Goal: Find specific page/section: Find specific page/section

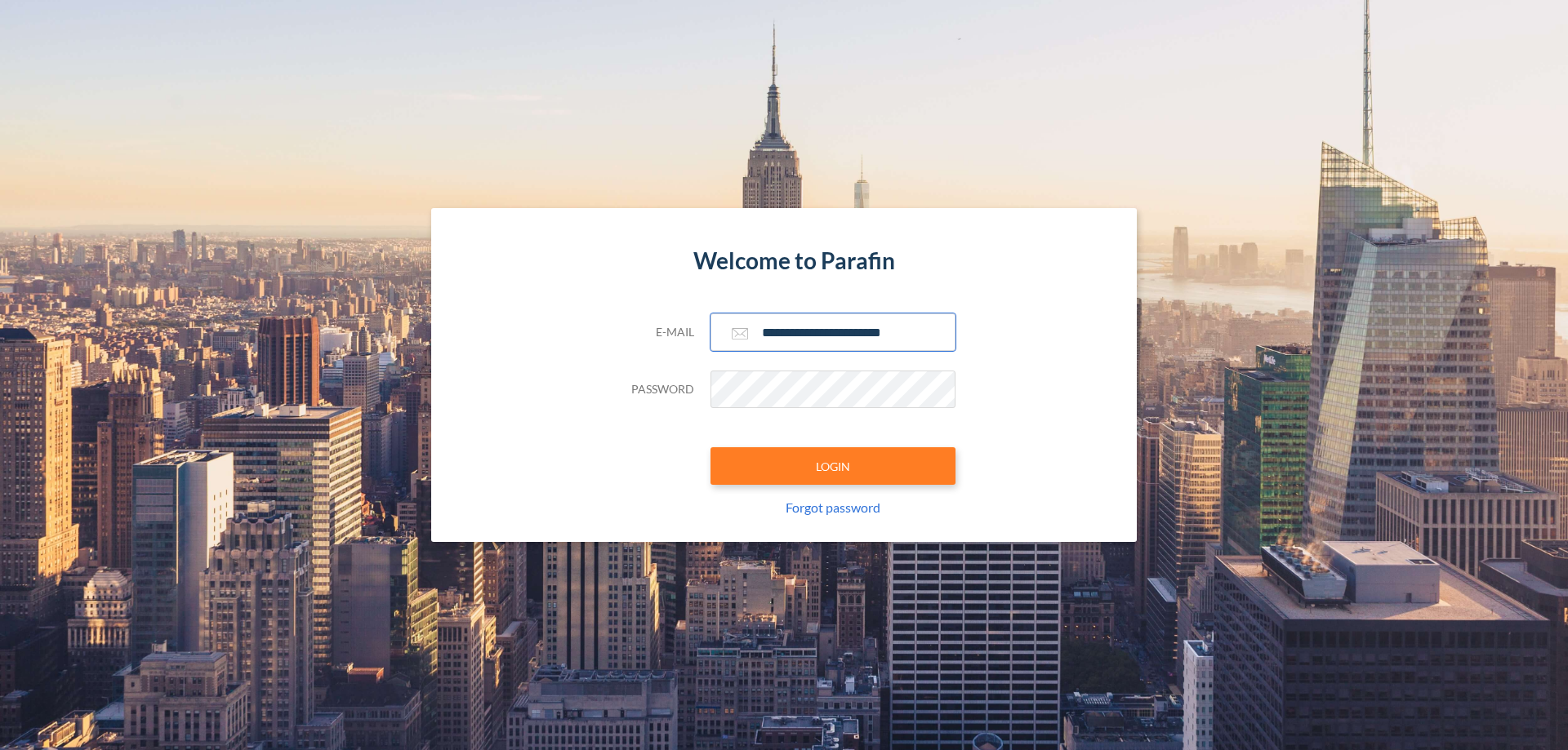
type input "**********"
click at [833, 466] on button "LOGIN" at bounding box center [833, 466] width 245 height 38
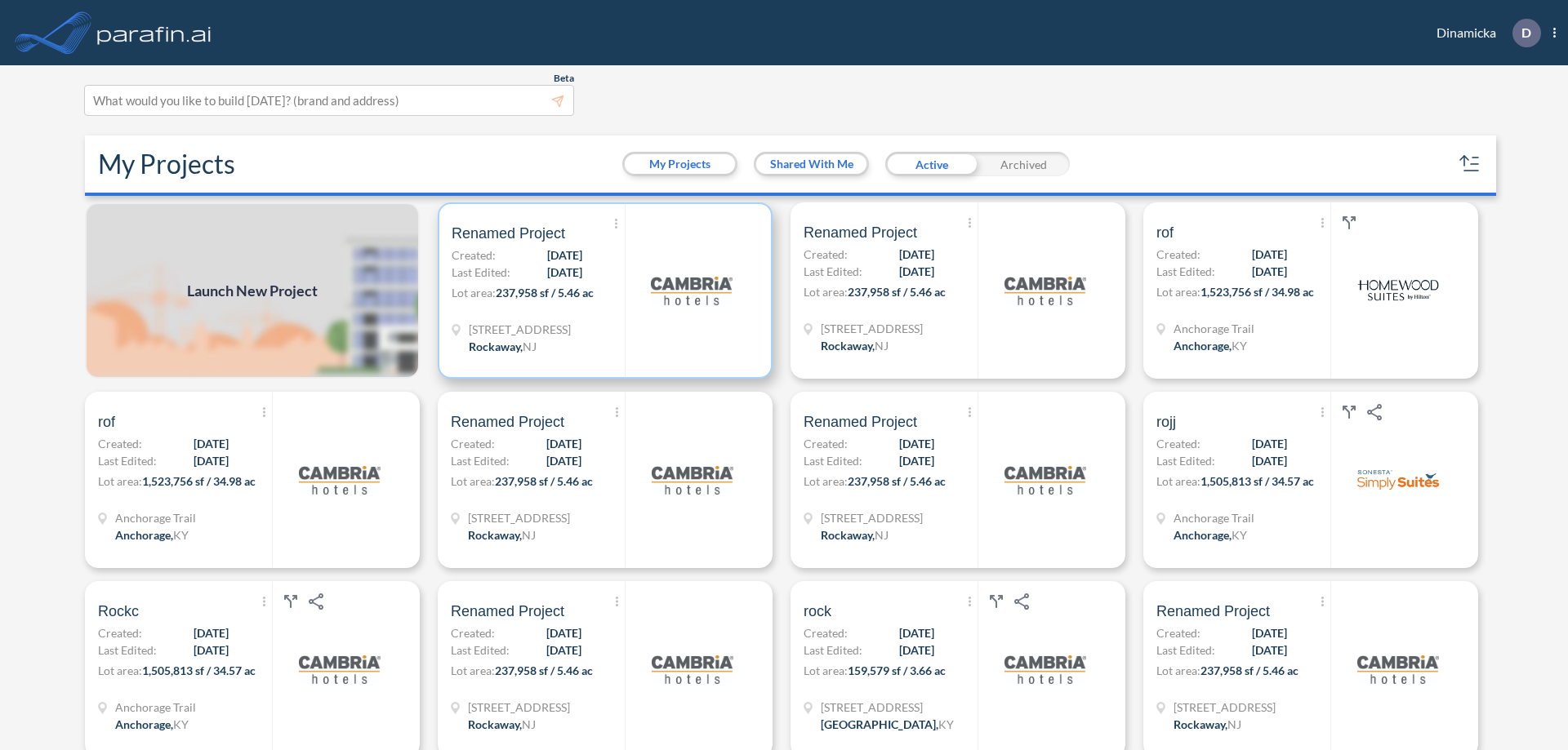
scroll to position [4, 0]
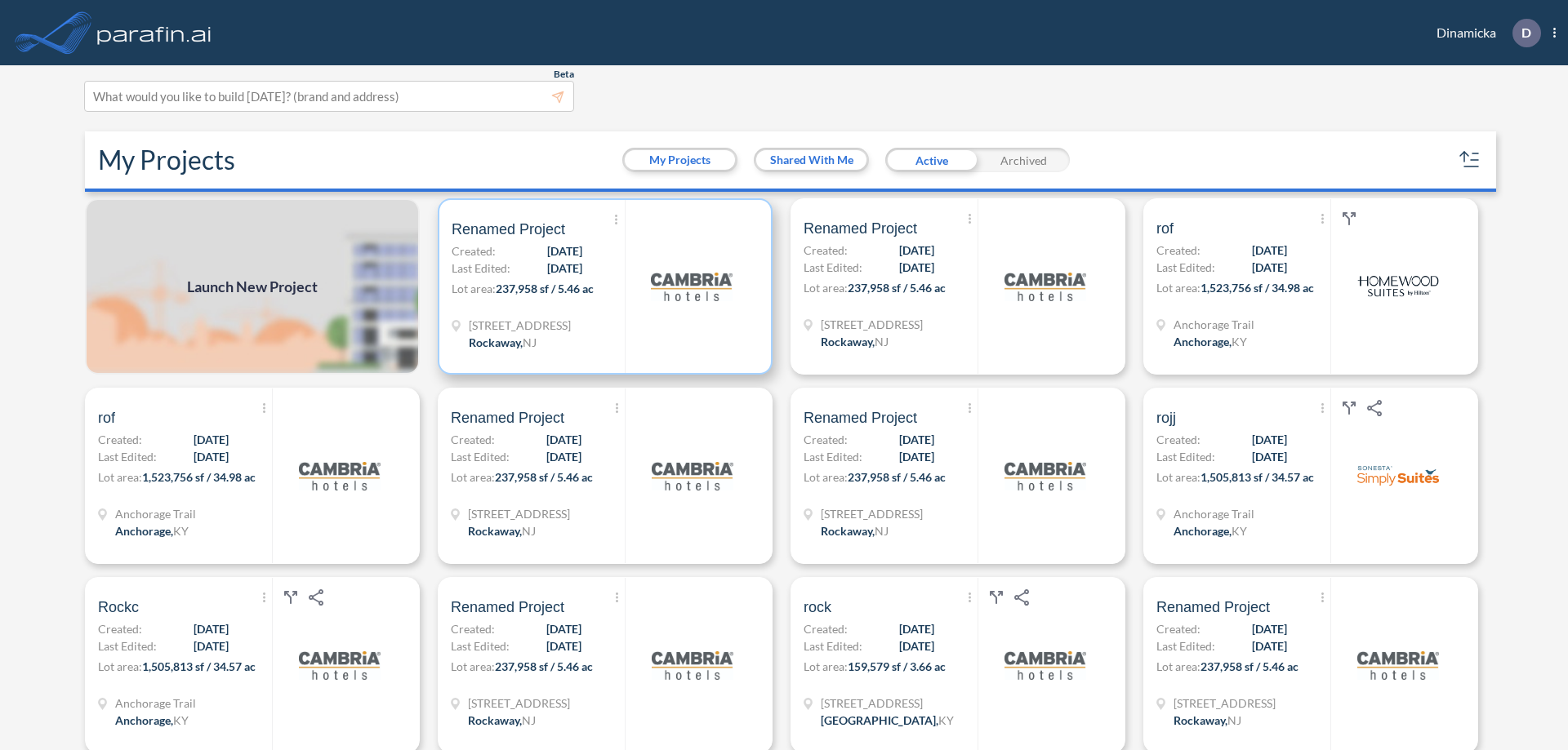
click at [602, 286] on p "Lot area: 237,958 sf / 5.46 ac" at bounding box center [538, 291] width 174 height 24
